Goal: Information Seeking & Learning: Check status

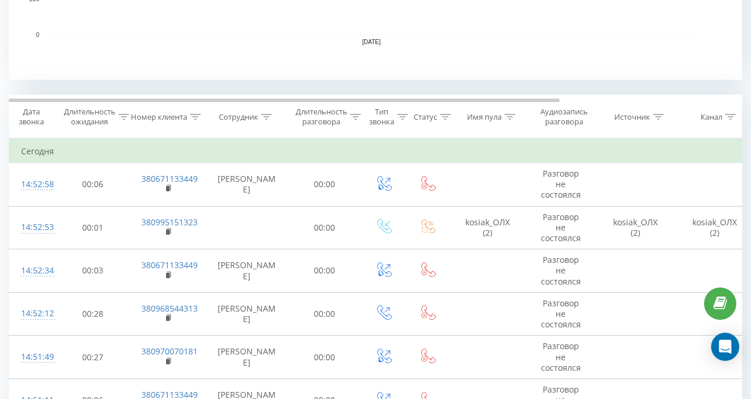
scroll to position [434, 0]
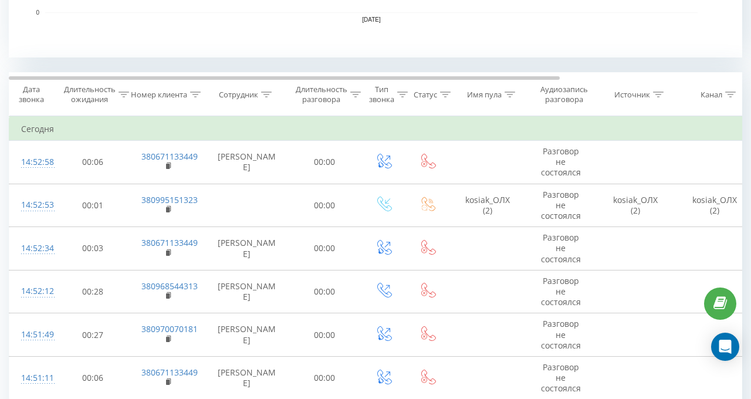
click at [265, 92] on icon at bounding box center [266, 95] width 11 height 6
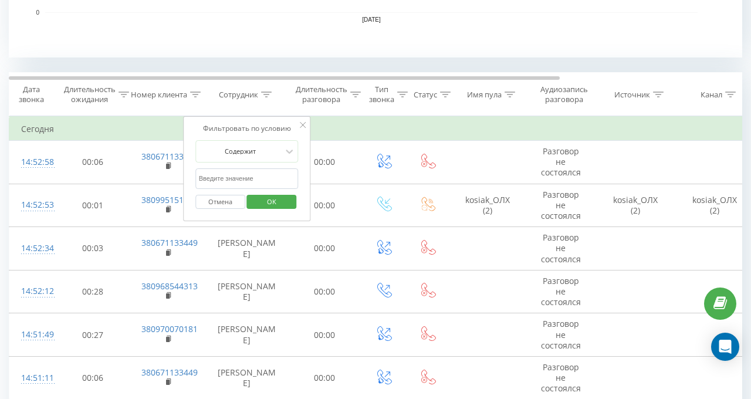
click at [276, 175] on input "text" at bounding box center [246, 178] width 103 height 21
drag, startPoint x: 266, startPoint y: 189, endPoint x: 268, endPoint y: 204, distance: 14.7
click at [268, 204] on span "OK" at bounding box center [271, 202] width 33 height 18
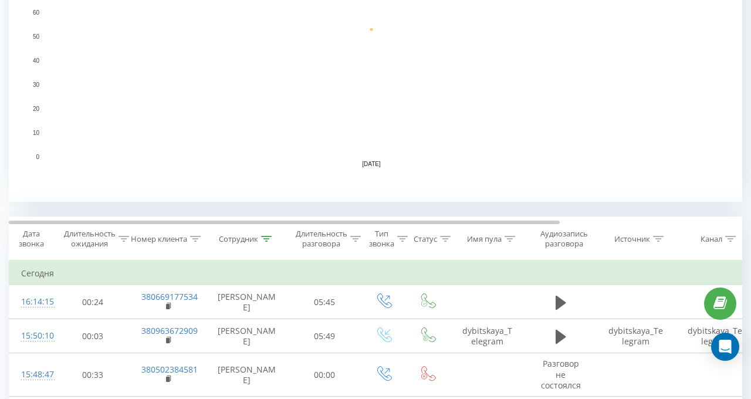
scroll to position [411, 0]
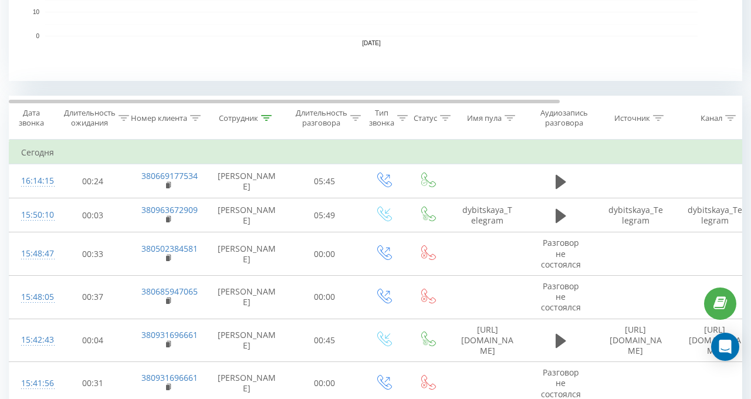
click at [270, 117] on icon at bounding box center [266, 118] width 11 height 6
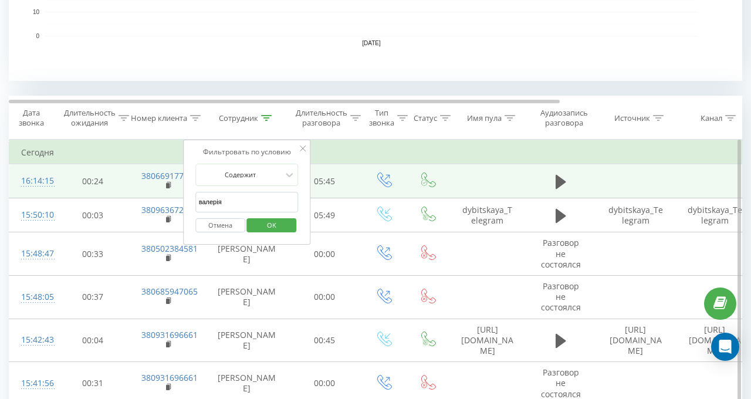
drag, startPoint x: 262, startPoint y: 200, endPoint x: 164, endPoint y: 197, distance: 97.5
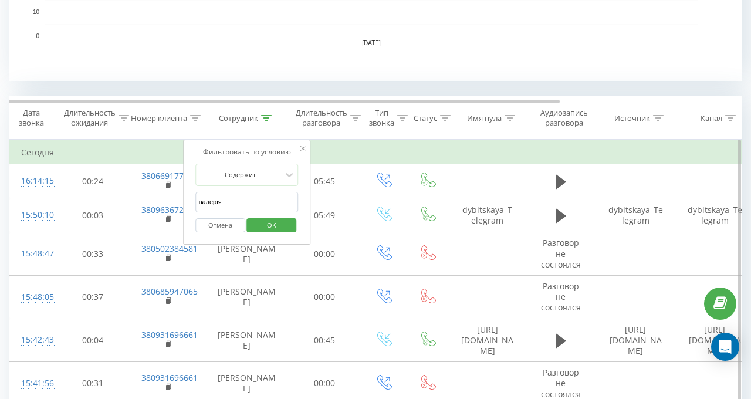
drag, startPoint x: 242, startPoint y: 211, endPoint x: 241, endPoint y: 205, distance: 6.0
click at [241, 208] on form "Содержит [PERSON_NAME] OK" at bounding box center [246, 201] width 103 height 75
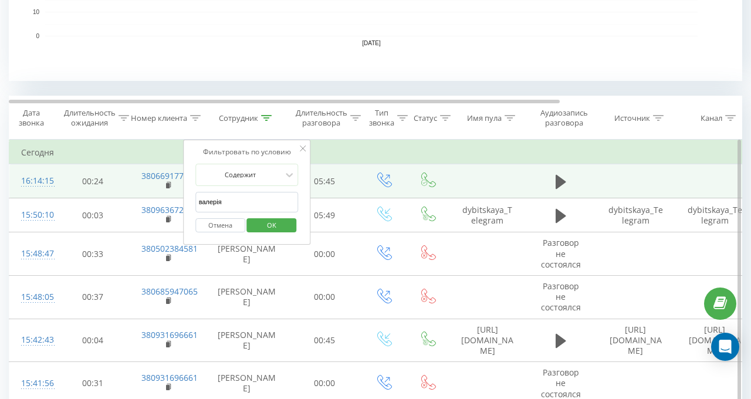
drag, startPoint x: 259, startPoint y: 195, endPoint x: 103, endPoint y: 195, distance: 156.7
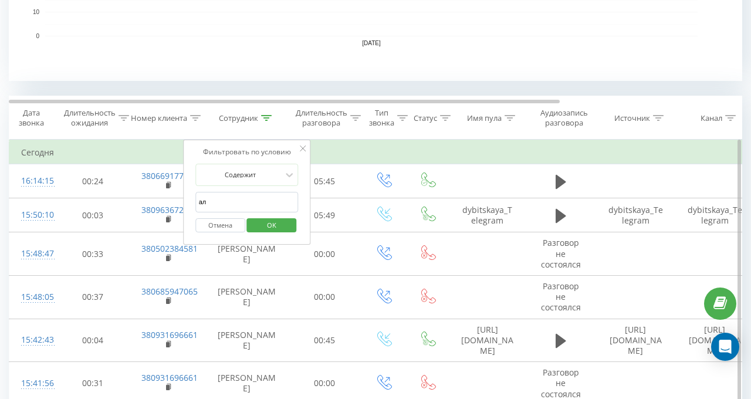
type input "аліна"
click at [259, 224] on span "OK" at bounding box center [271, 225] width 33 height 18
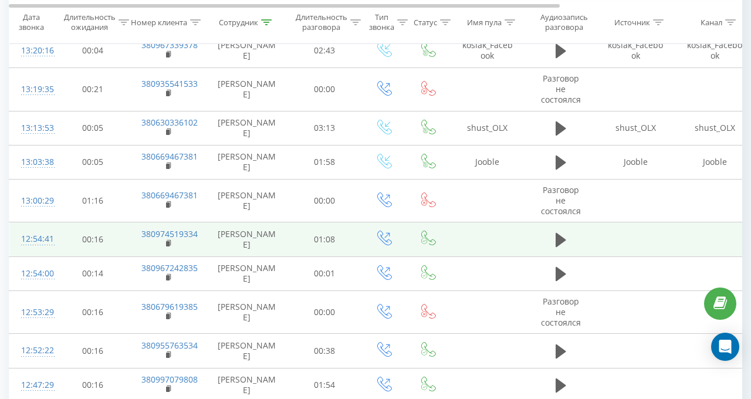
scroll to position [2043, 0]
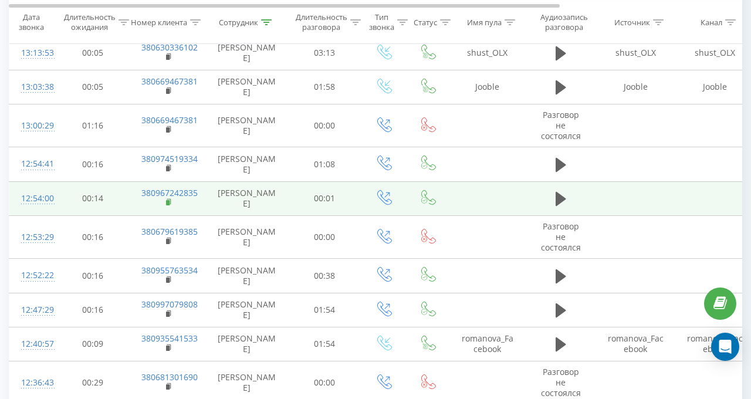
click at [168, 200] on rect at bounding box center [168, 202] width 4 height 5
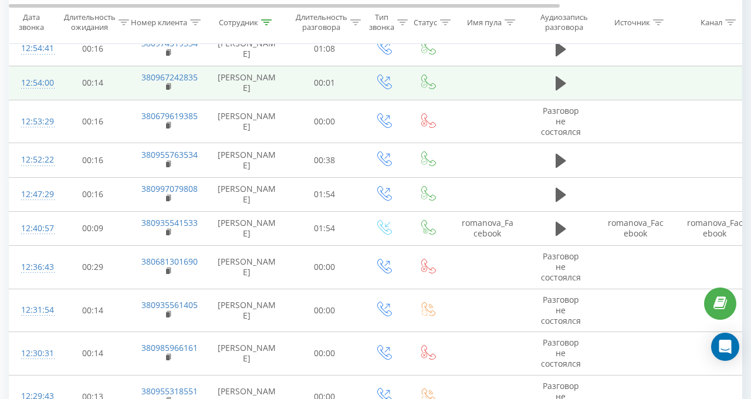
scroll to position [2160, 0]
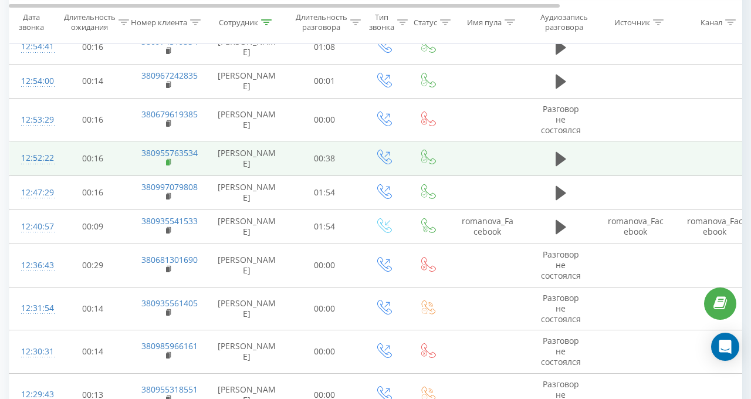
click at [168, 160] on rect at bounding box center [168, 162] width 4 height 5
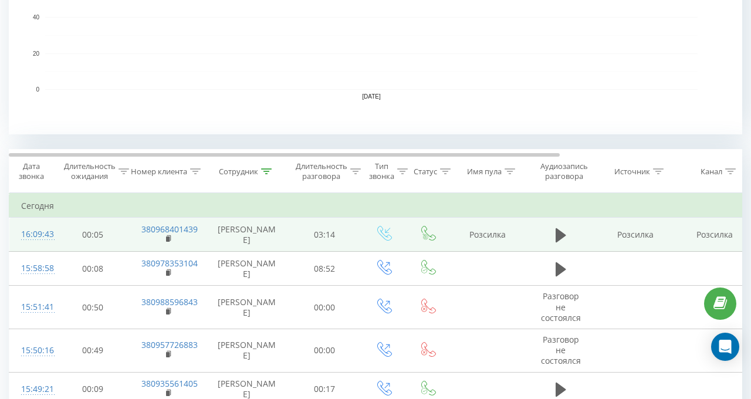
scroll to position [411, 0]
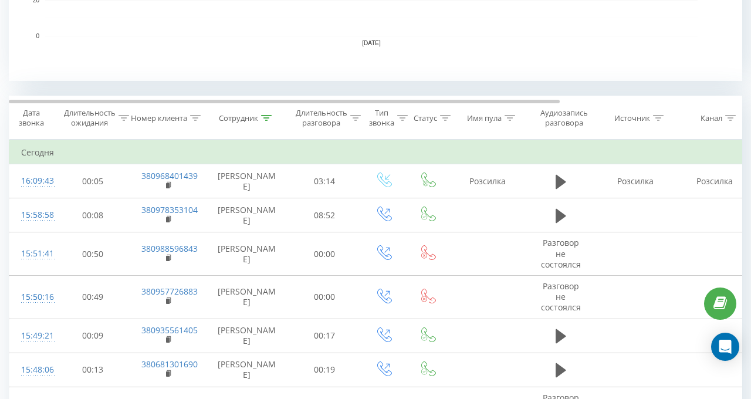
click at [263, 110] on th "Сотрудник" at bounding box center [247, 117] width 82 height 43
drag, startPoint x: 263, startPoint y: 111, endPoint x: 268, endPoint y: 121, distance: 11.0
click at [264, 114] on th "Сотрудник" at bounding box center [247, 117] width 82 height 43
click at [266, 119] on icon at bounding box center [266, 118] width 11 height 6
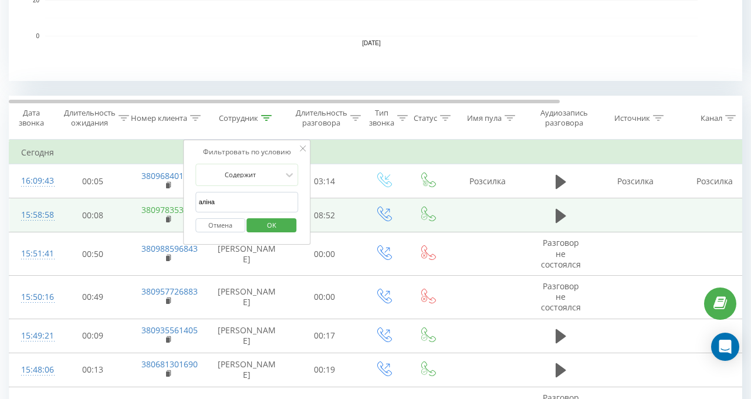
drag, startPoint x: 234, startPoint y: 205, endPoint x: 158, endPoint y: 211, distance: 75.9
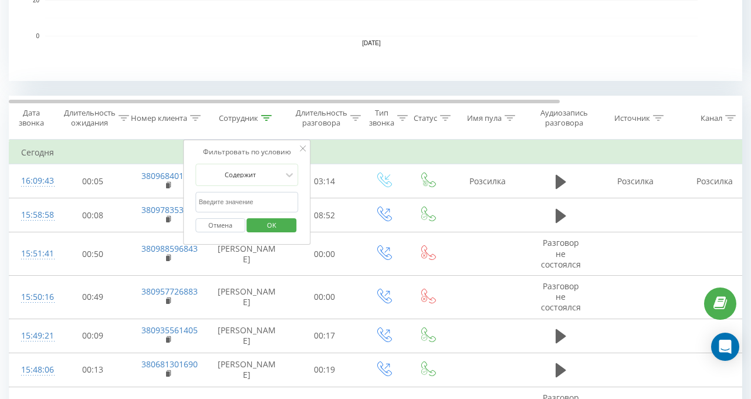
click at [262, 219] on span "OK" at bounding box center [271, 225] width 33 height 18
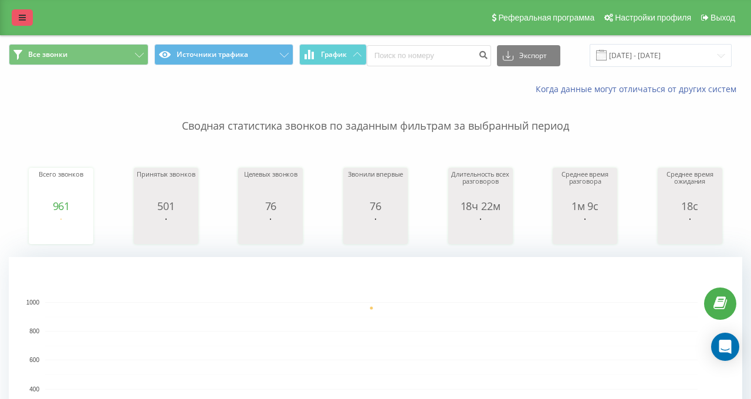
click at [25, 18] on icon at bounding box center [22, 17] width 7 height 8
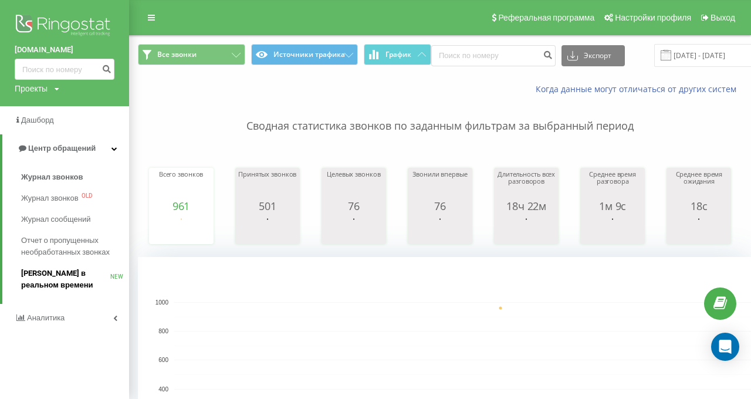
click at [53, 278] on span "[PERSON_NAME] в реальном времени" at bounding box center [65, 279] width 89 height 23
